Goal: Information Seeking & Learning: Learn about a topic

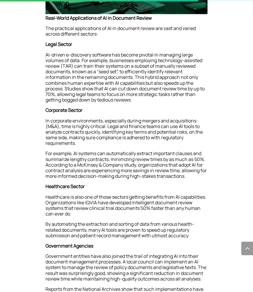
scroll to position [742, 0]
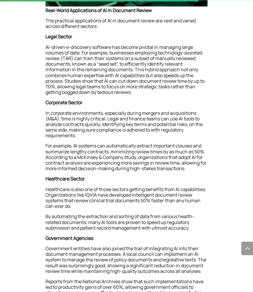
click at [80, 84] on p "AI-driven e-discovery software has become pivotal in managing large volumes of …" at bounding box center [127, 72] width 162 height 56
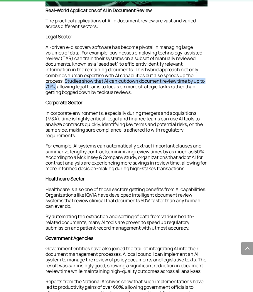
drag, startPoint x: 66, startPoint y: 81, endPoint x: 56, endPoint y: 87, distance: 12.4
click at [56, 87] on p "AI-driven e-discovery software has become pivotal in managing large volumes of …" at bounding box center [127, 72] width 162 height 56
copy p "Studies show that AI can cut down document review time by up to 70%,"
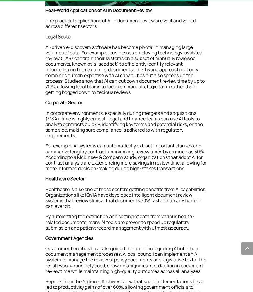
click at [113, 74] on p "AI-driven e-discovery software has become pivotal in managing large volumes of …" at bounding box center [127, 72] width 162 height 56
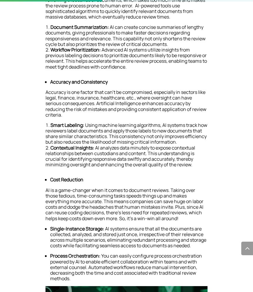
scroll to position [382, 0]
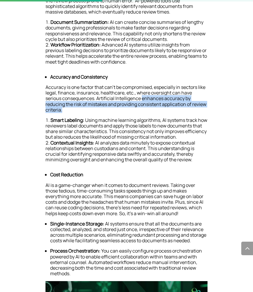
drag, startPoint x: 142, startPoint y: 99, endPoint x: 147, endPoint y: 109, distance: 11.3
click at [147, 109] on p "Accuracy is one factor that can’t be compromised, especially in sectors like le…" at bounding box center [127, 100] width 162 height 33
click at [147, 116] on p "Accuracy is one factor that can’t be compromised, especially in sectors like le…" at bounding box center [127, 100] width 162 height 33
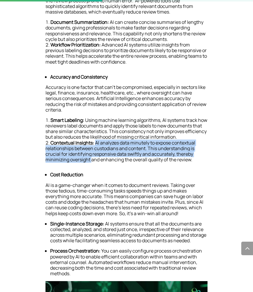
drag, startPoint x: 96, startPoint y: 142, endPoint x: 91, endPoint y: 158, distance: 16.8
click at [91, 158] on li "Contextual Insights: AI analyzes data minutely to expose contextual relationshi…" at bounding box center [127, 151] width 162 height 23
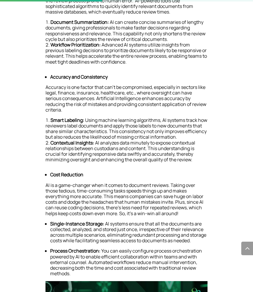
click at [129, 155] on li "Contextual Insights: AI analyzes data minutely to expose contextual relationshi…" at bounding box center [127, 151] width 162 height 23
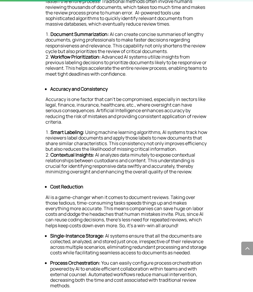
scroll to position [376, 0]
